Goal: Information Seeking & Learning: Learn about a topic

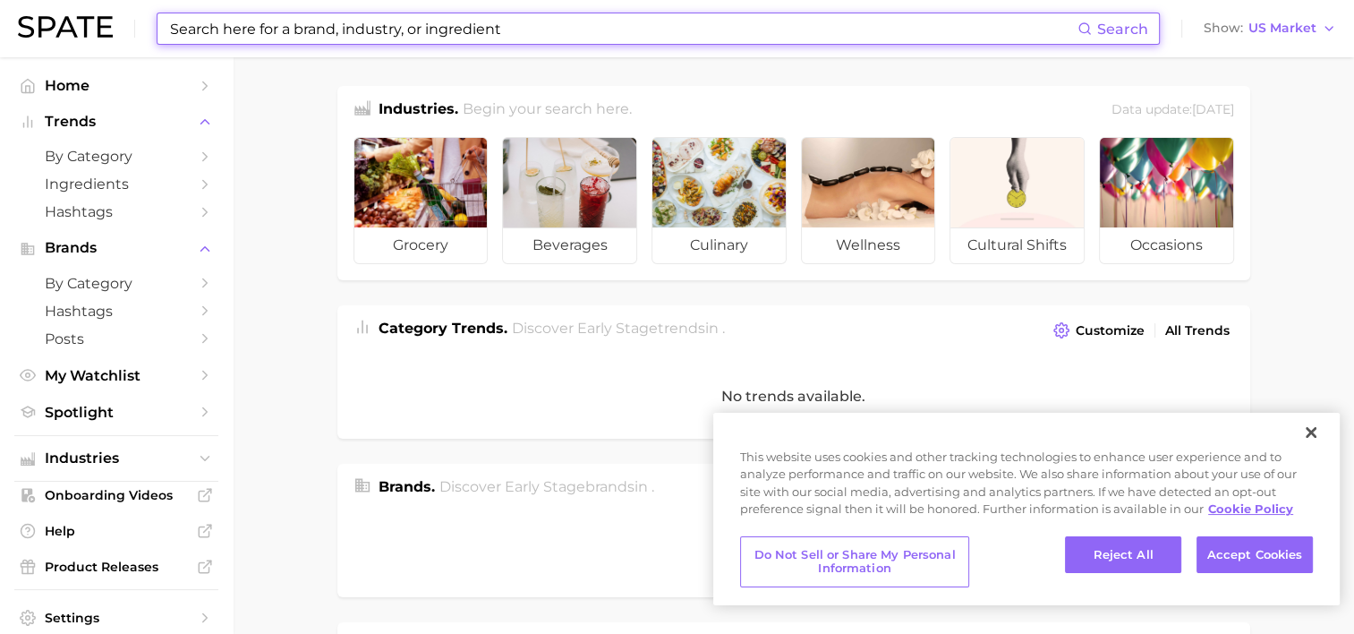
click at [217, 18] on input at bounding box center [622, 28] width 909 height 30
paste input "PhoLicious"
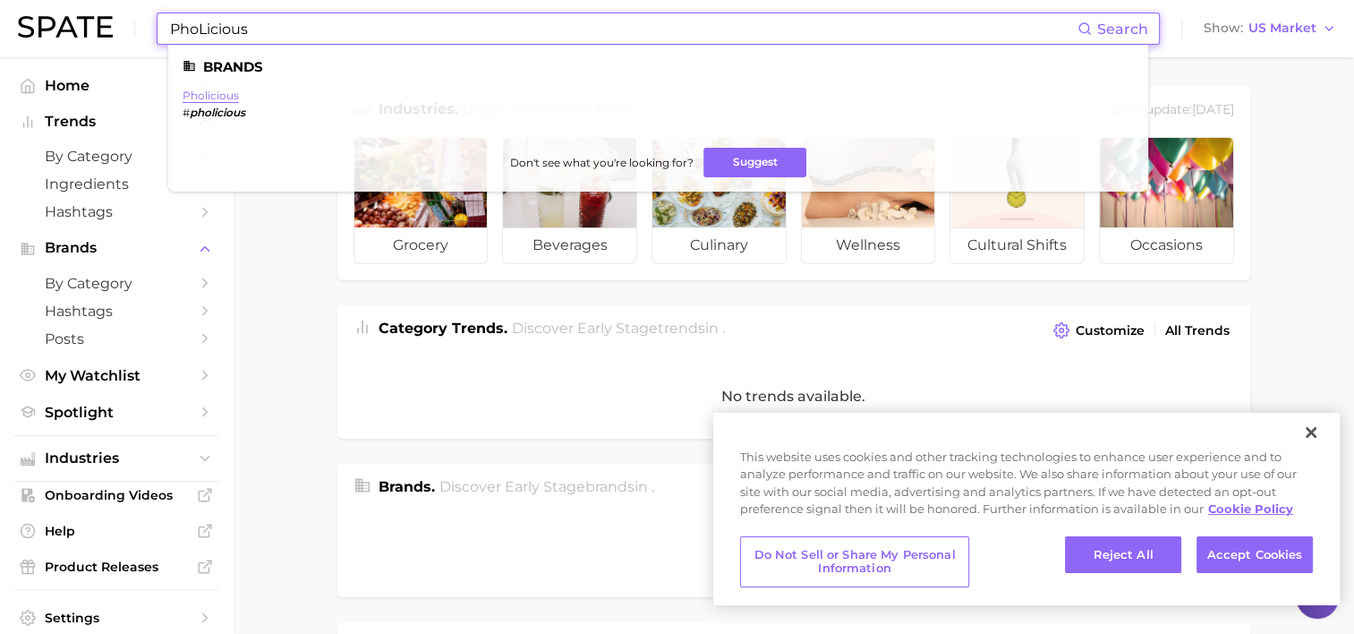
type input "PhoLicious"
click at [215, 94] on link "pholicious" at bounding box center [211, 95] width 56 height 13
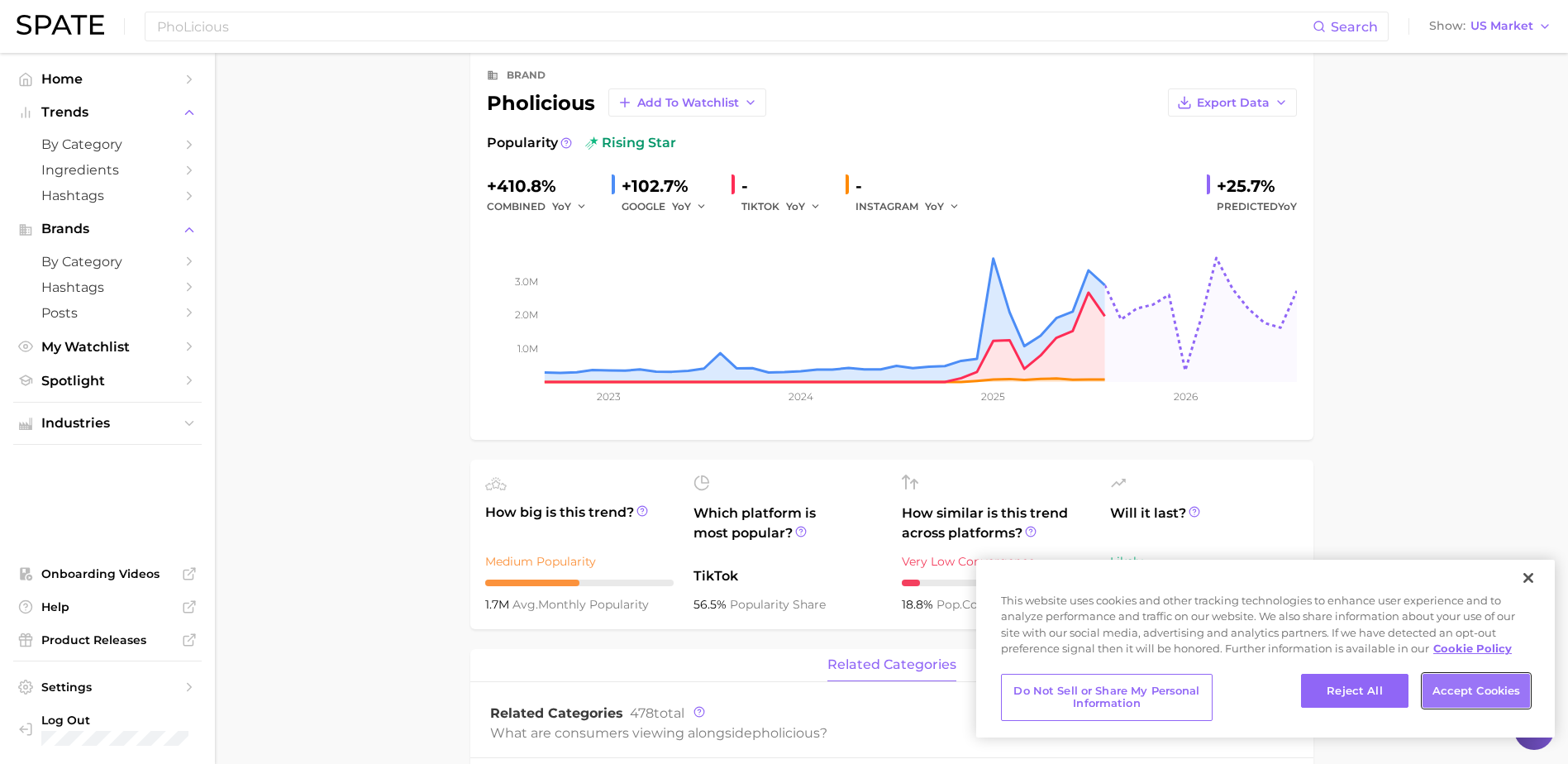
click at [1262, 585] on button "Accept Cookies" at bounding box center [1476, 691] width 107 height 35
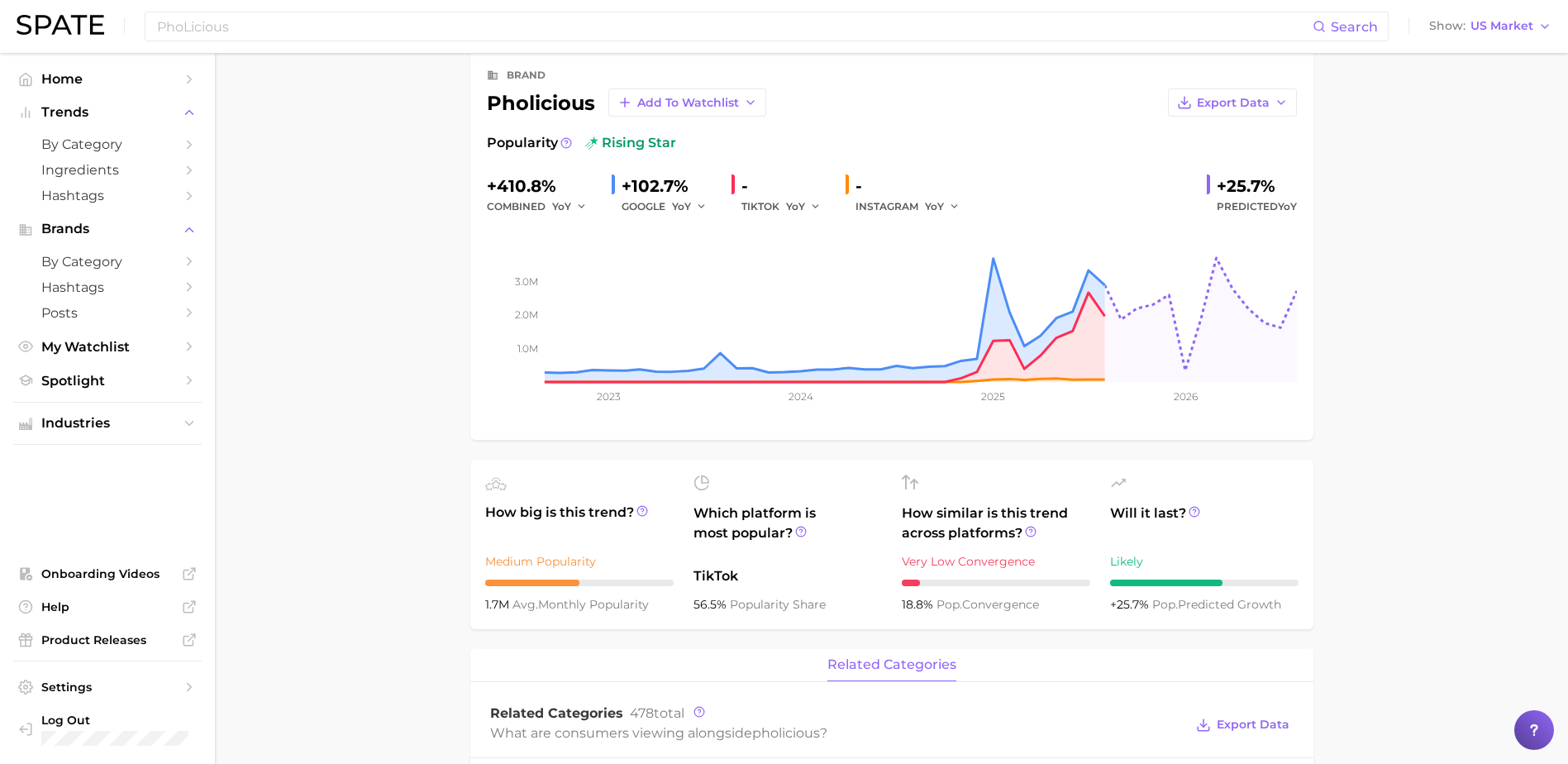
click at [1262, 585] on button "Accept Cookies" at bounding box center [1476, 691] width 107 height 35
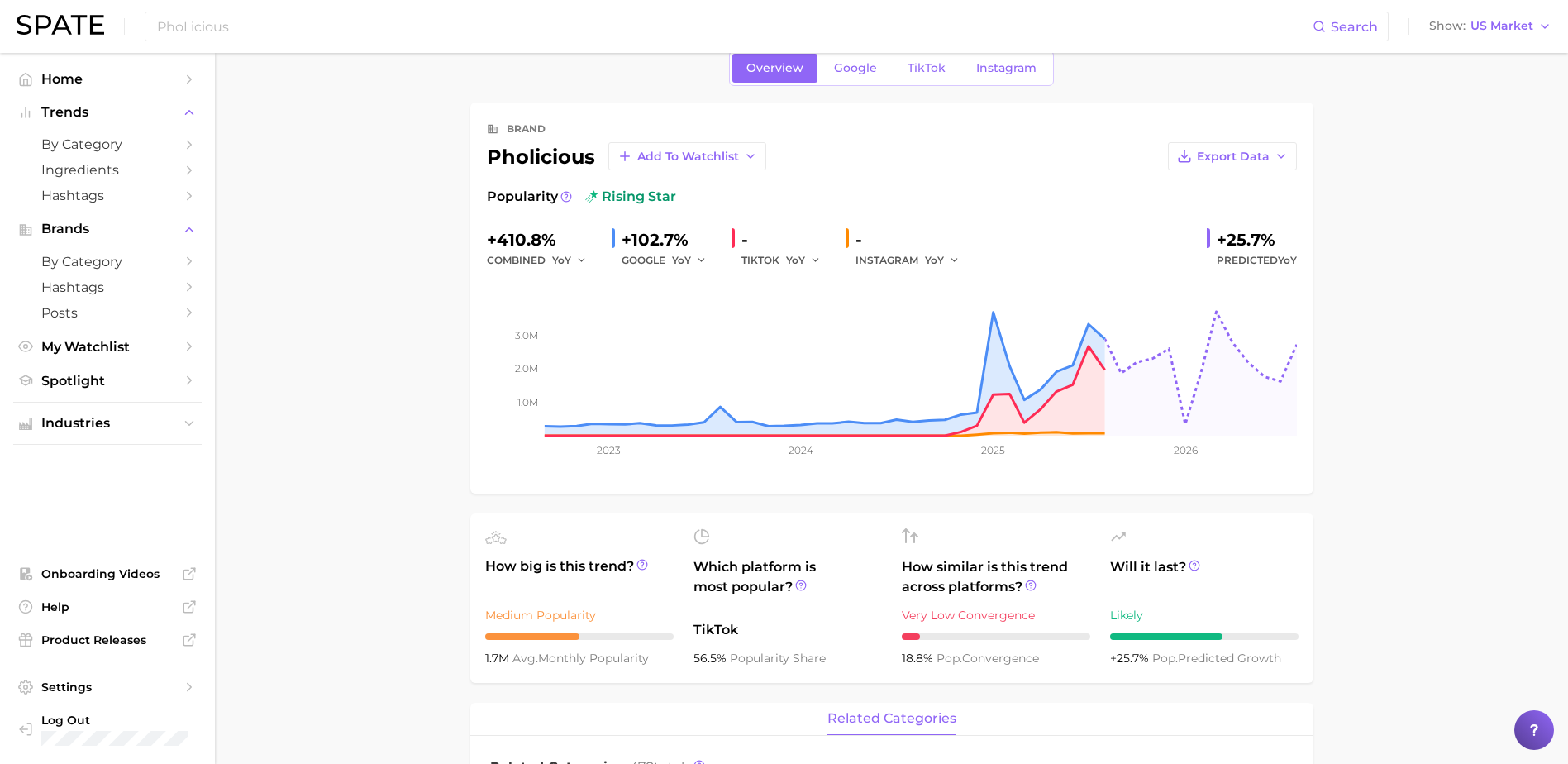
scroll to position [0, 0]
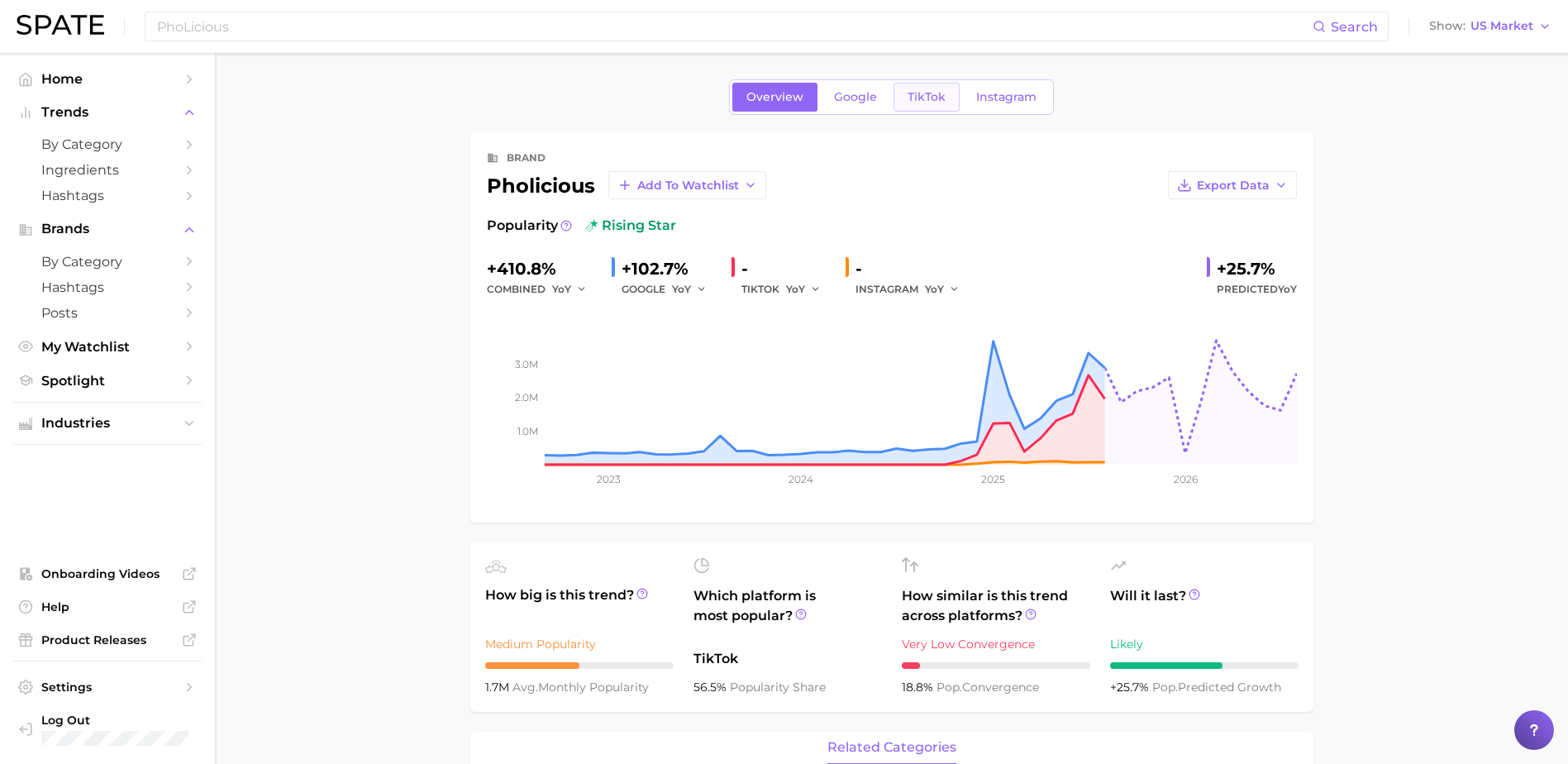
click at [925, 96] on span "TikTok" at bounding box center [926, 97] width 38 height 14
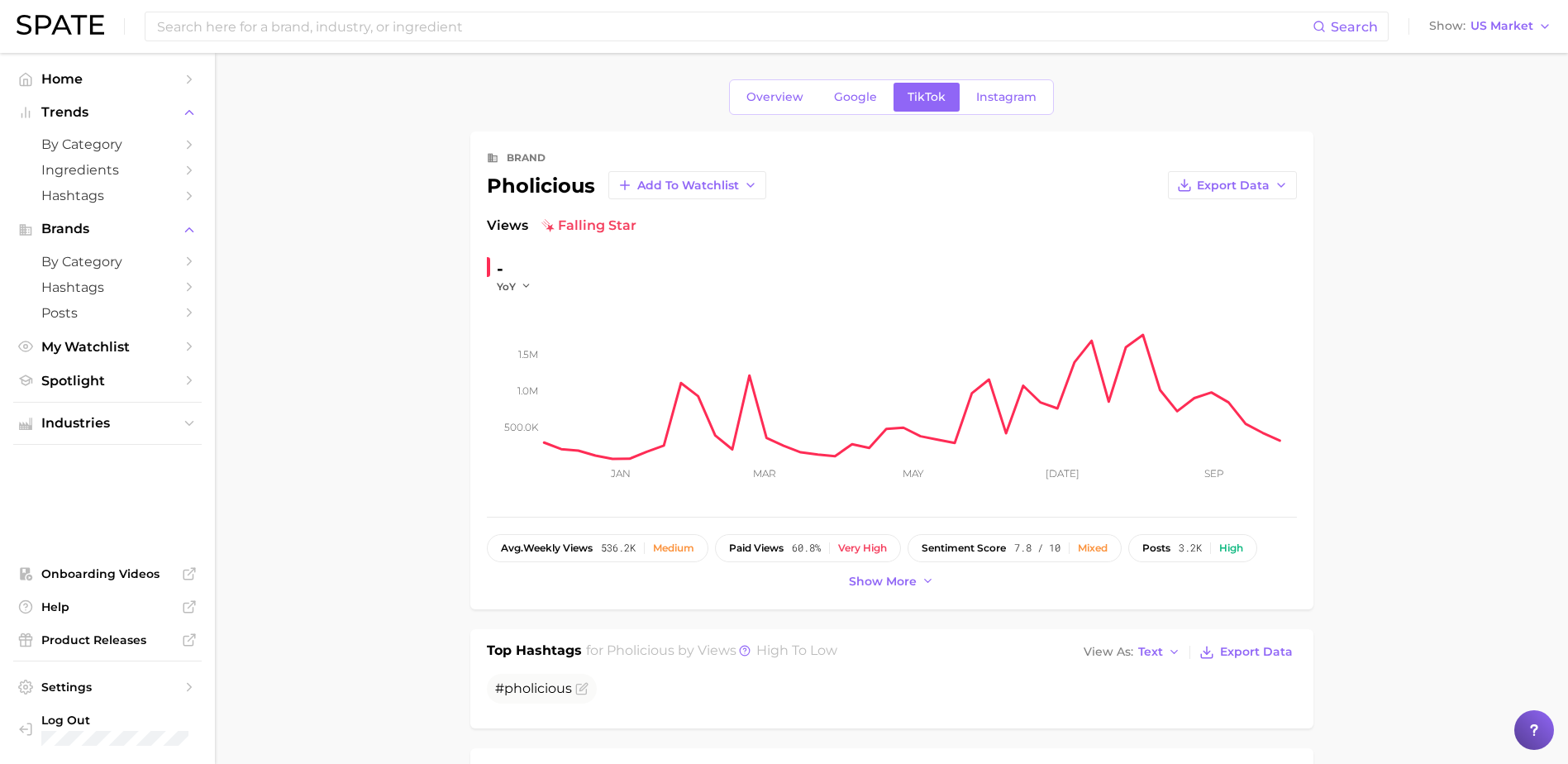
click at [845, 95] on span "Google" at bounding box center [855, 97] width 43 height 14
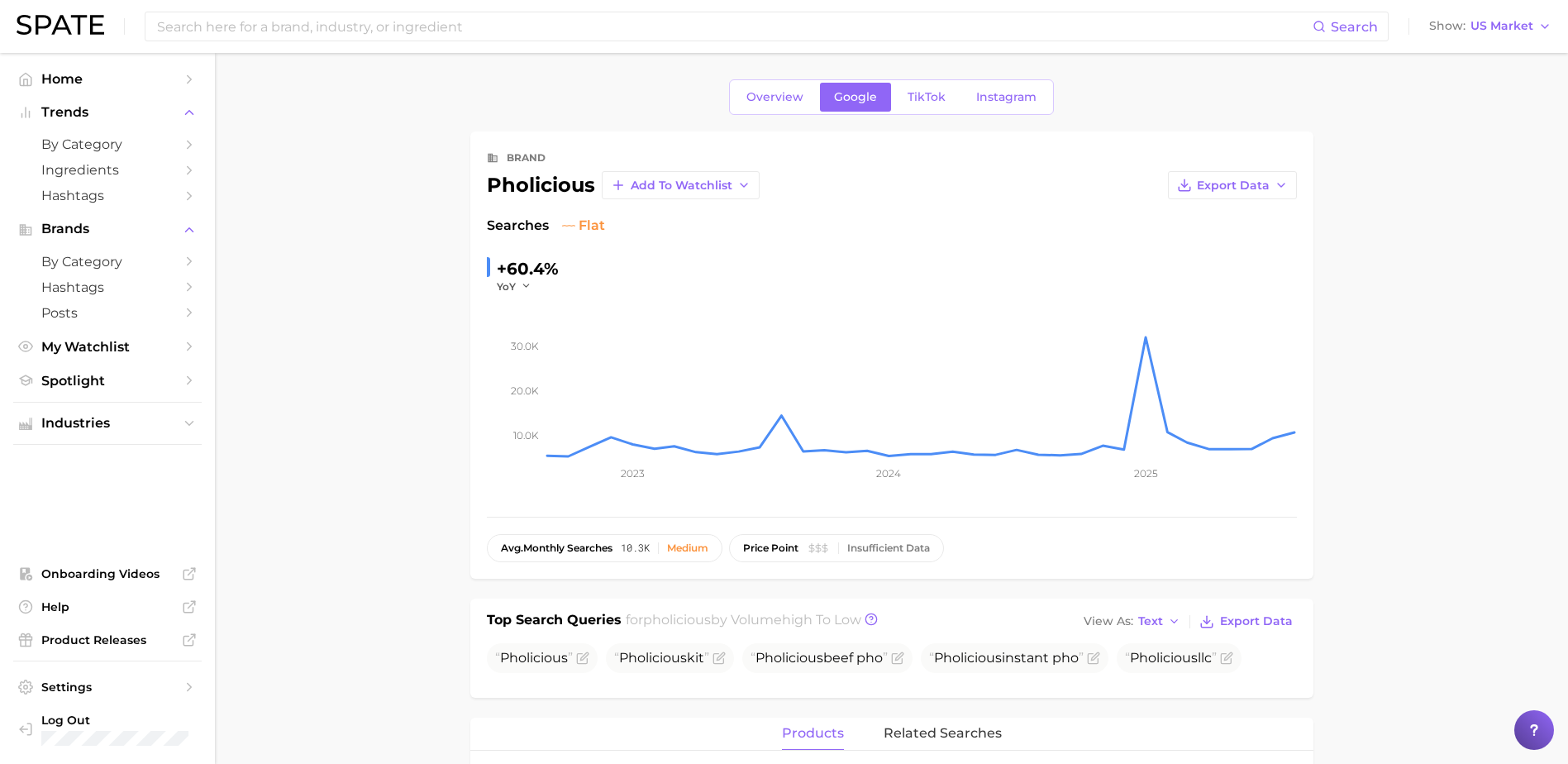
click at [740, 72] on main "Overview Google TikTok Instagram brand pholicious Add to Watchlist Export Data …" at bounding box center [891, 755] width 1353 height 1405
click at [761, 100] on span "Overview" at bounding box center [775, 97] width 57 height 14
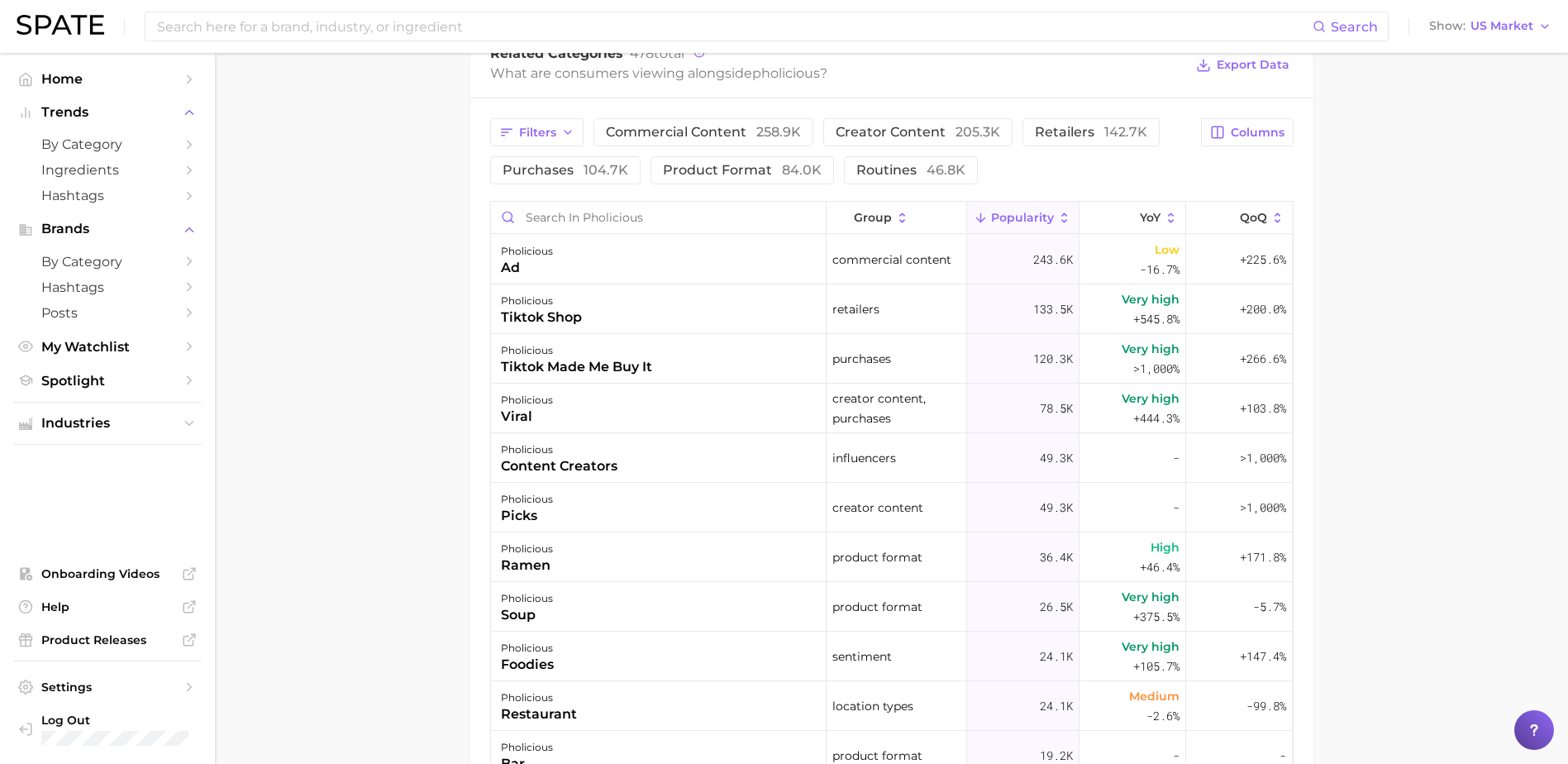
scroll to position [744, 0]
click at [408, 27] on input at bounding box center [733, 26] width 1157 height 28
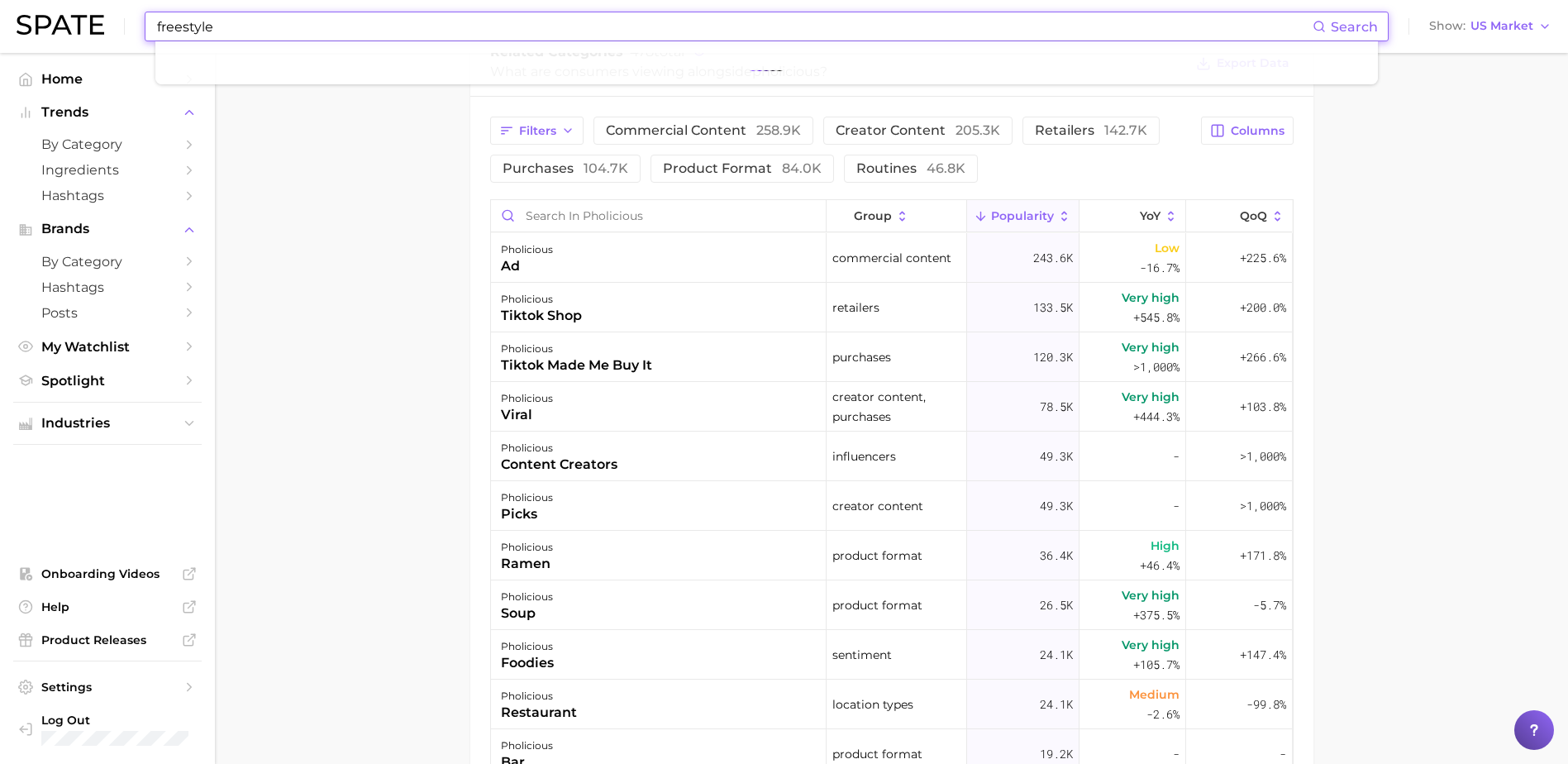
click at [245, 28] on input "freestyle" at bounding box center [733, 26] width 1157 height 28
drag, startPoint x: 214, startPoint y: 30, endPoint x: 49, endPoint y: 21, distance: 165.2
click at [82, 28] on div "freestyle Search Show US Market" at bounding box center [784, 26] width 1535 height 53
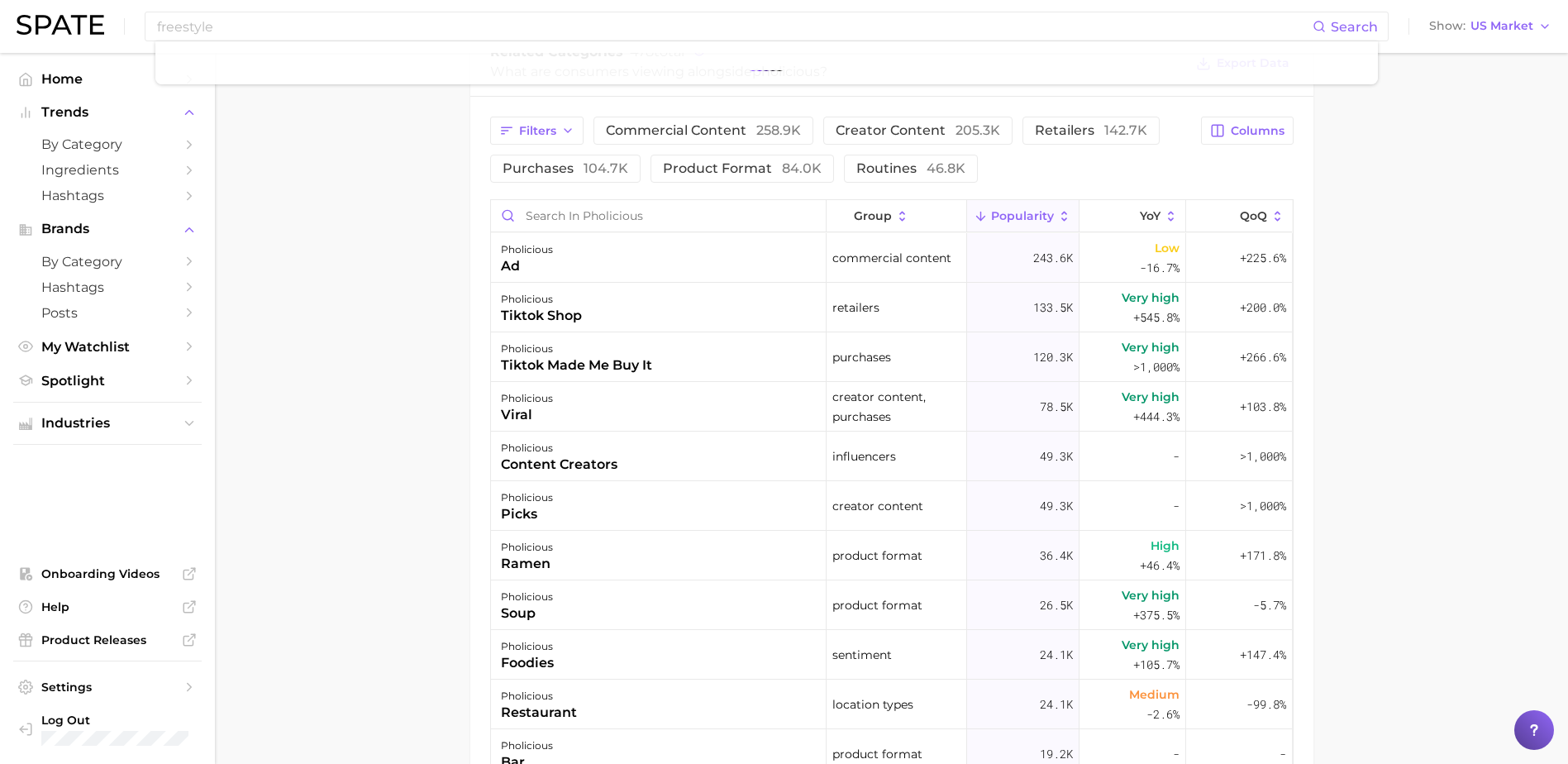
click at [351, 230] on main "Overview Google TikTok Instagram brand pholicious Add to Watchlist Export Data …" at bounding box center [891, 188] width 1353 height 1757
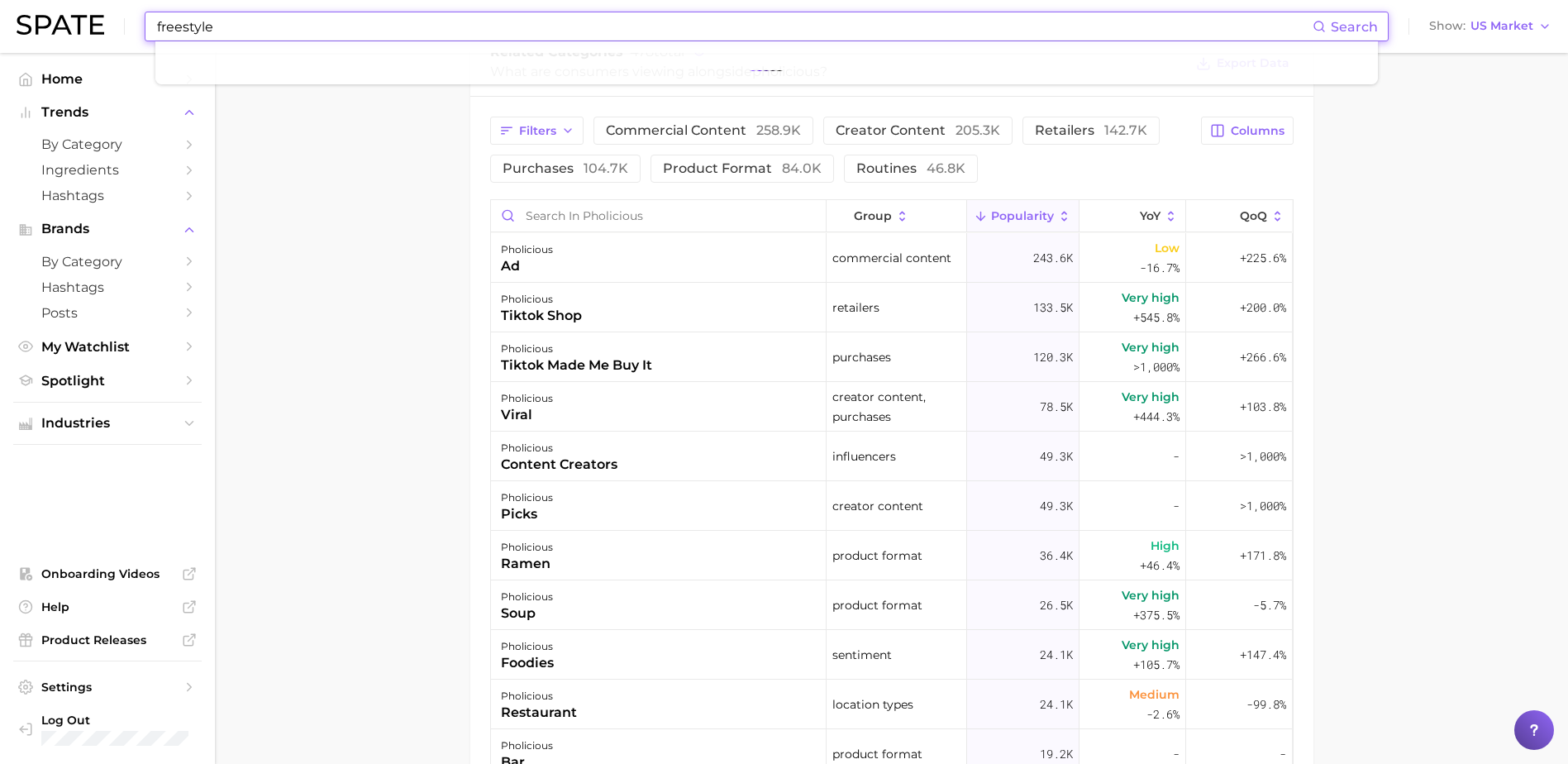
click at [226, 28] on input "freestyle" at bounding box center [733, 26] width 1157 height 28
type input "f"
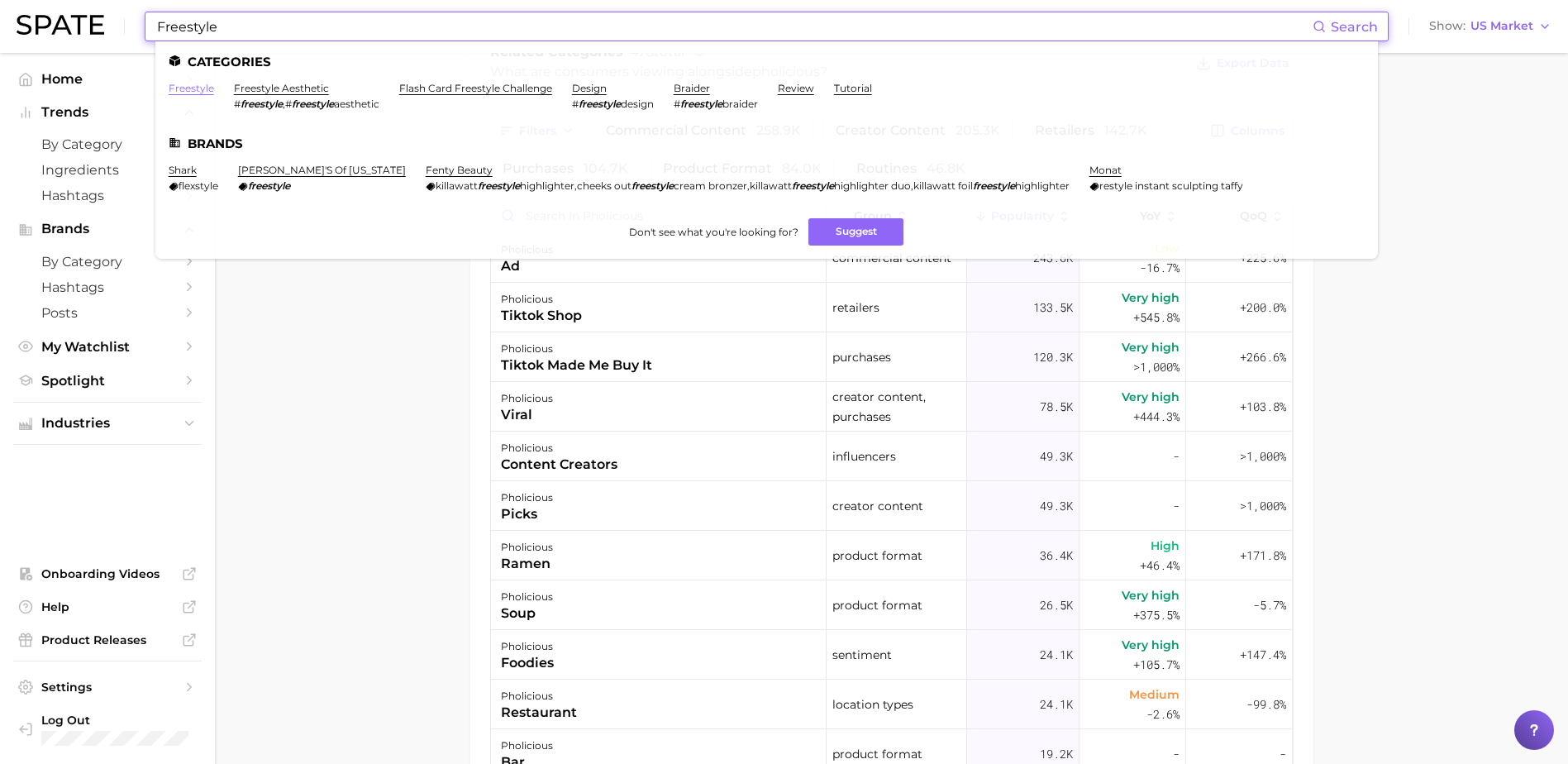
type input "Freestyle"
click at [197, 93] on link "freestyle" at bounding box center [191, 88] width 45 height 12
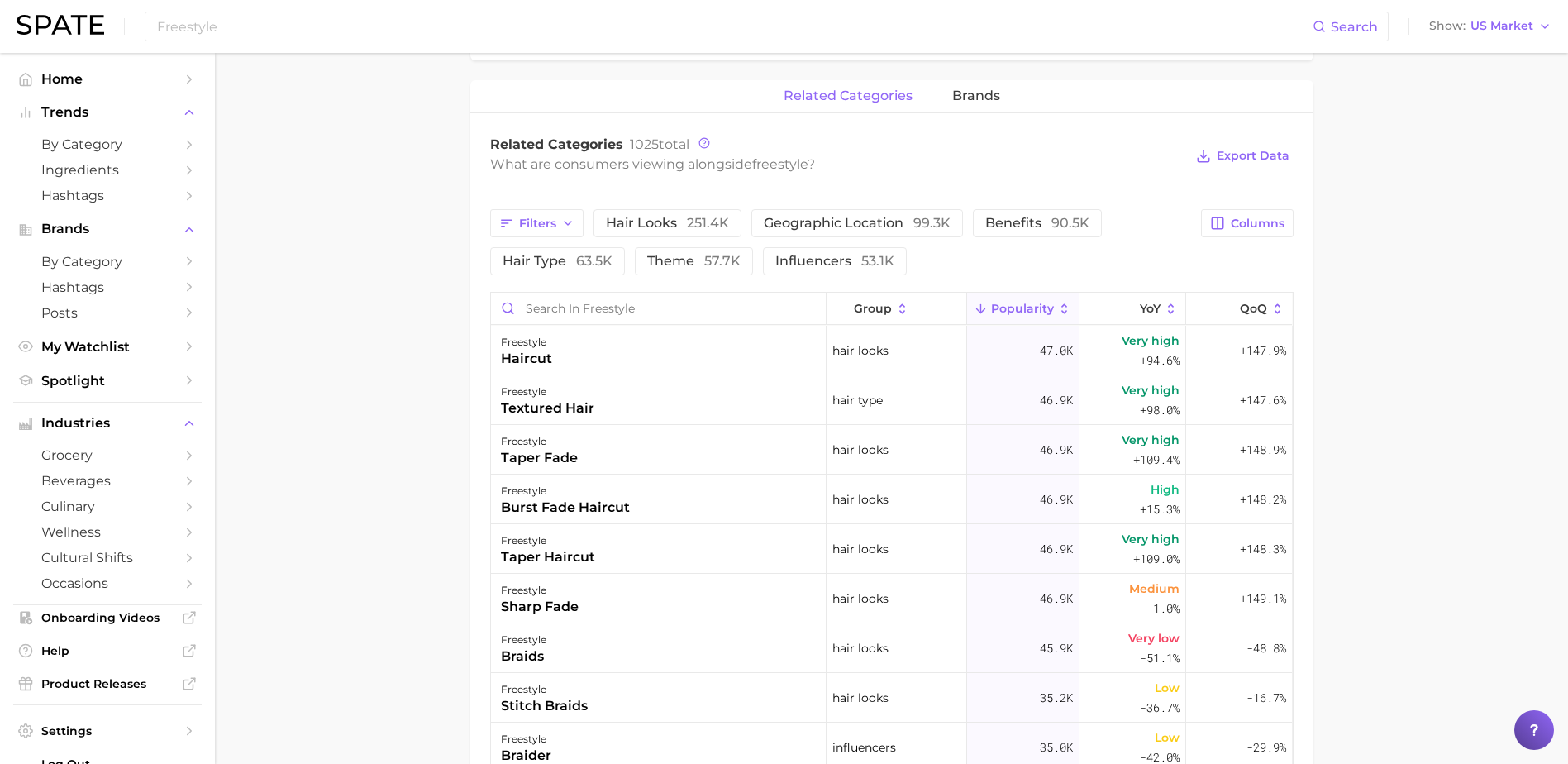
scroll to position [744, 0]
click at [611, 302] on input "Search in freestyle" at bounding box center [658, 305] width 334 height 31
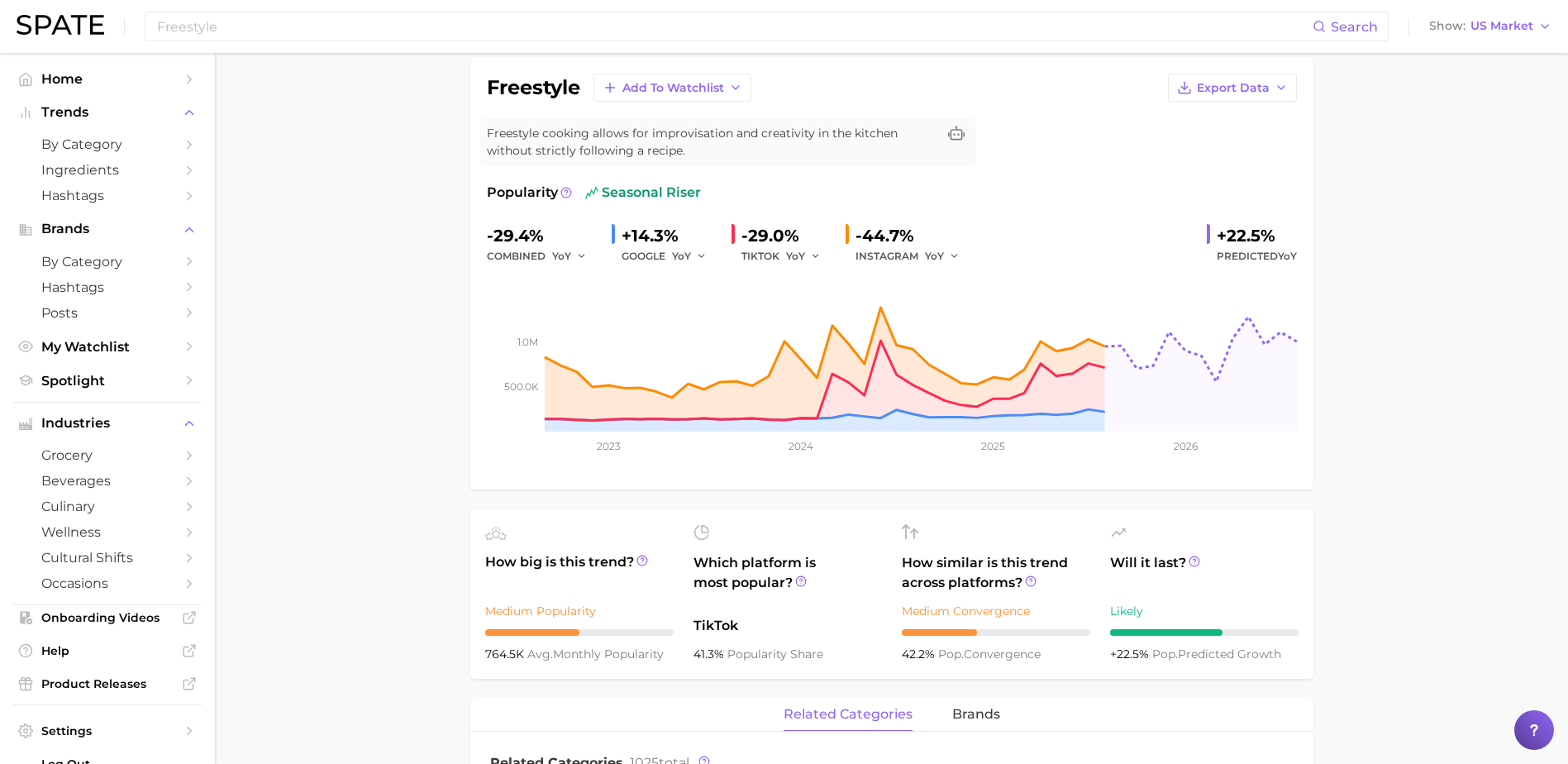
scroll to position [0, 0]
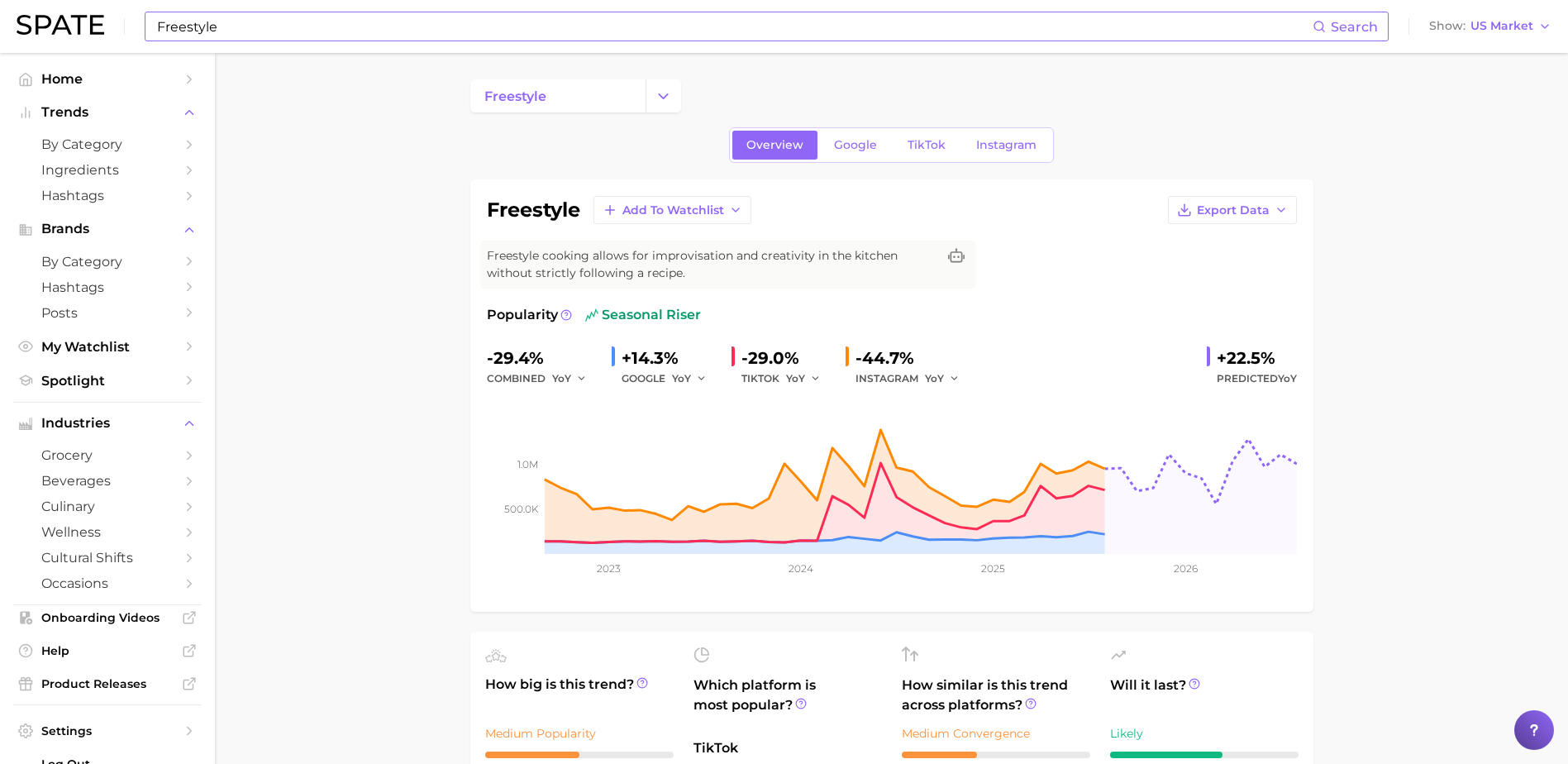
click at [405, 27] on input "Freestyle" at bounding box center [733, 26] width 1157 height 28
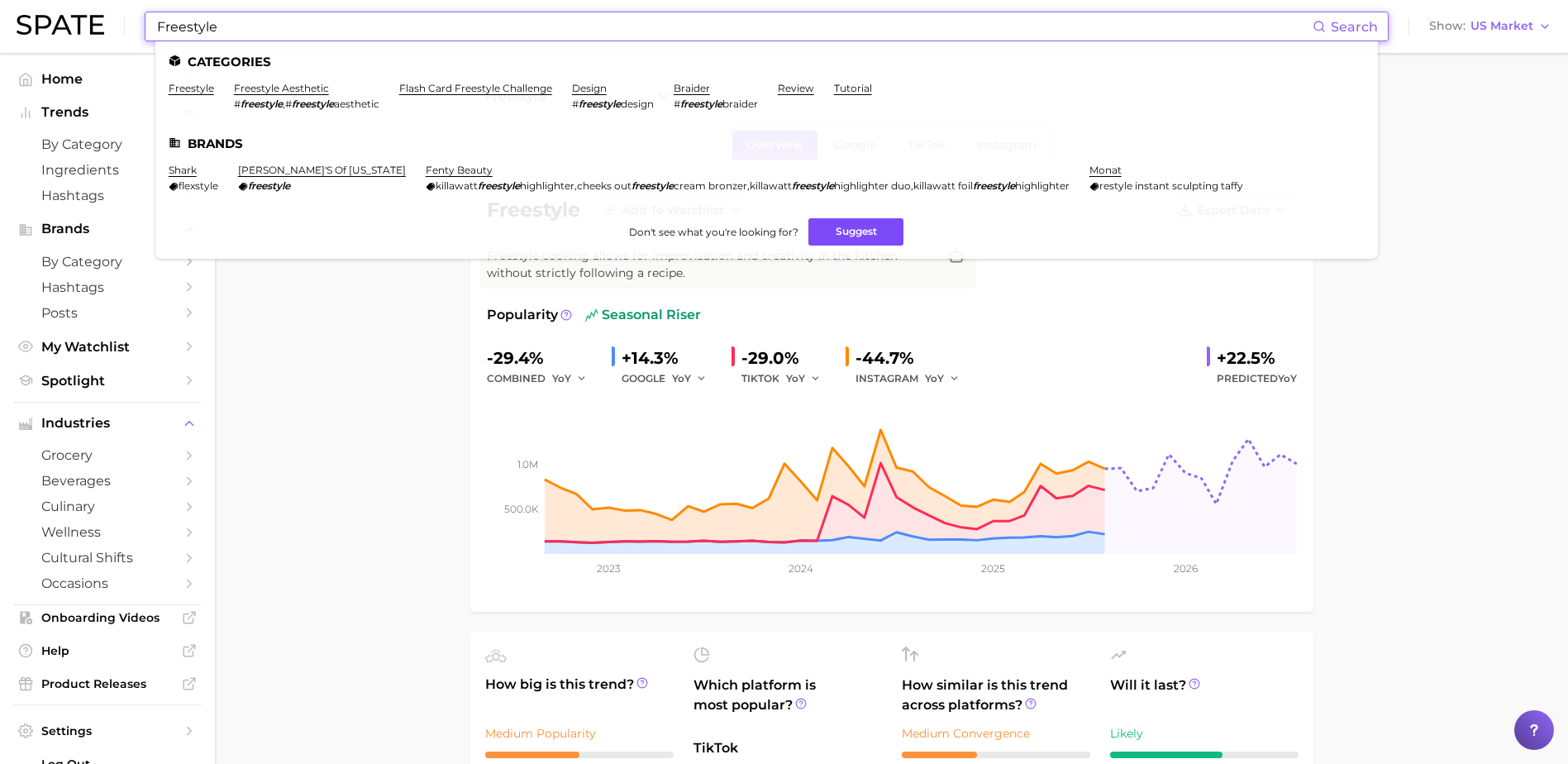
click at [830, 225] on button "Suggest" at bounding box center [855, 232] width 95 height 28
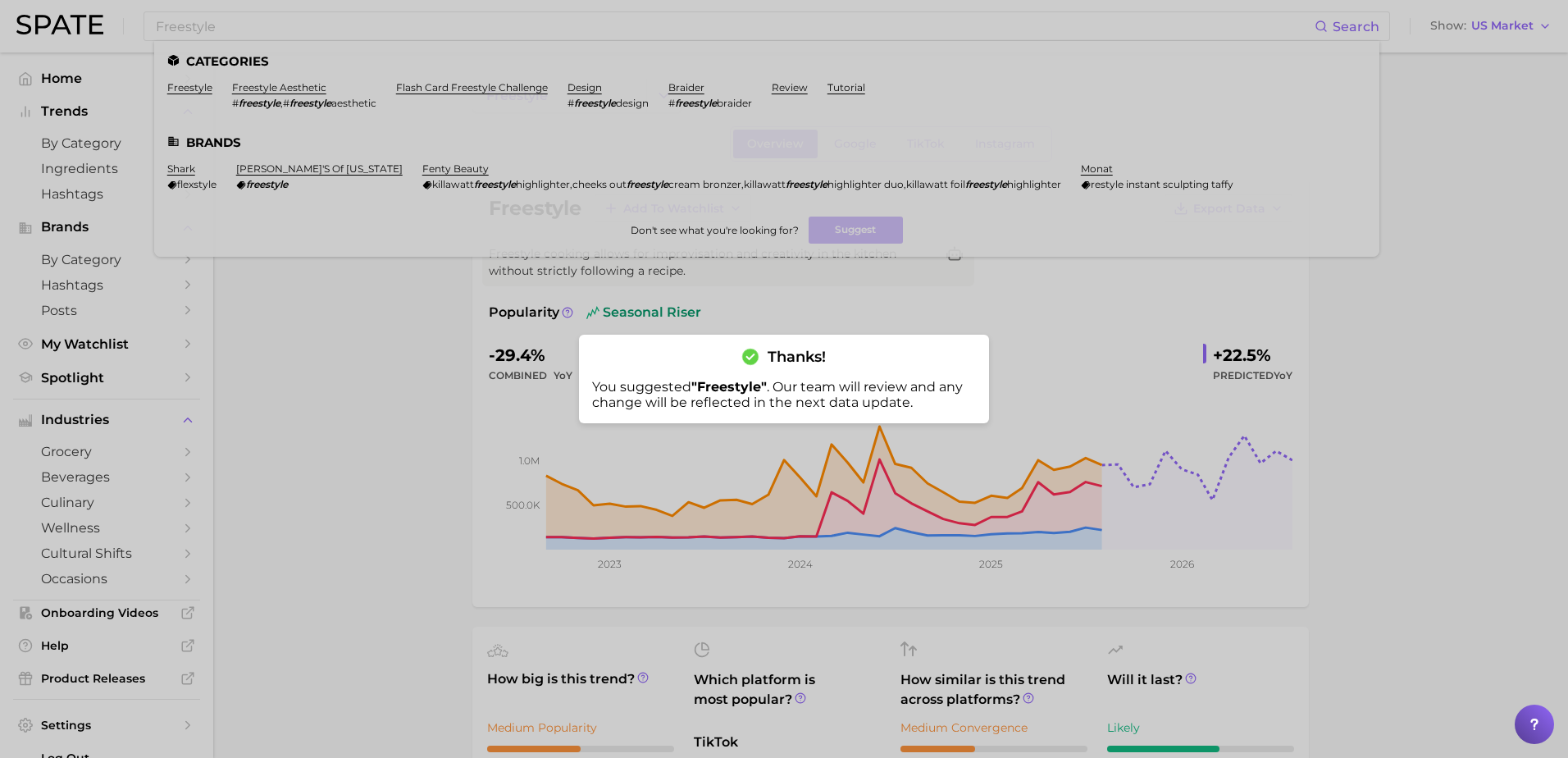
click at [478, 363] on div at bounding box center [784, 379] width 1568 height 758
